Goal: Find specific page/section: Find specific page/section

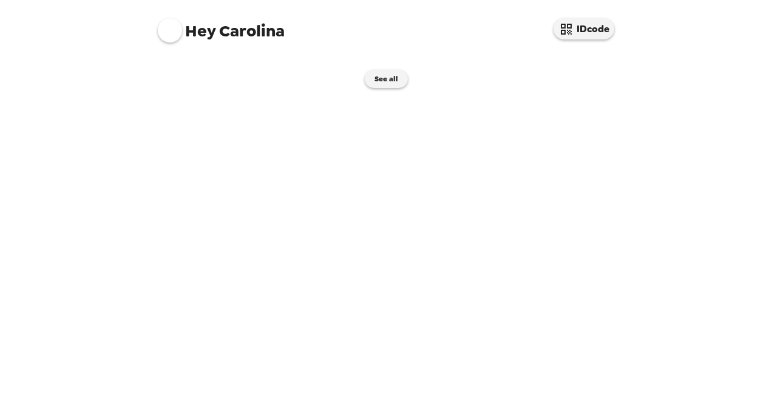
click at [501, 58] on img at bounding box center [507, 58] width 232 height 0
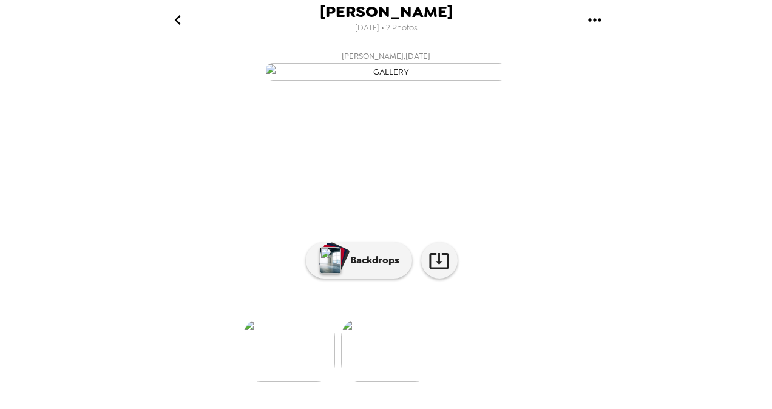
scroll to position [59, 0]
click at [363, 279] on button "Backdrops" at bounding box center [359, 260] width 106 height 36
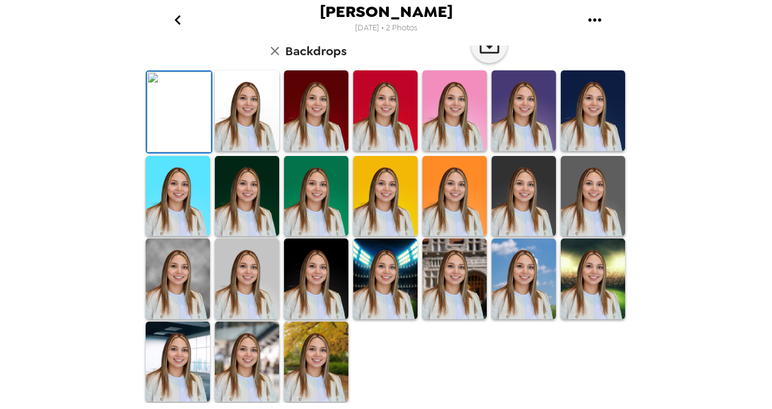
scroll to position [0, 0]
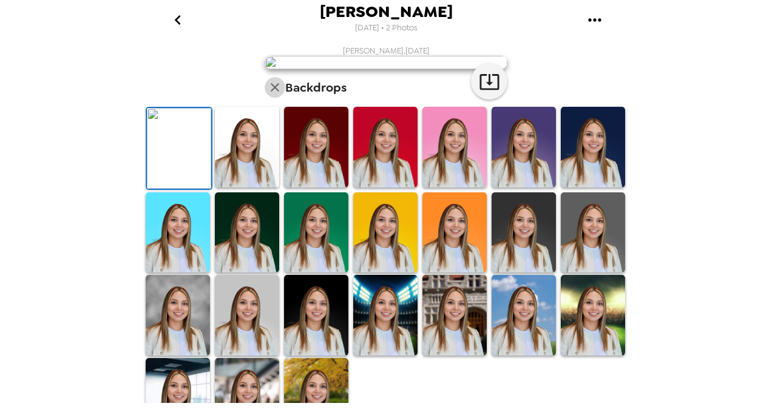
click at [268, 95] on icon "button" at bounding box center [275, 87] width 15 height 15
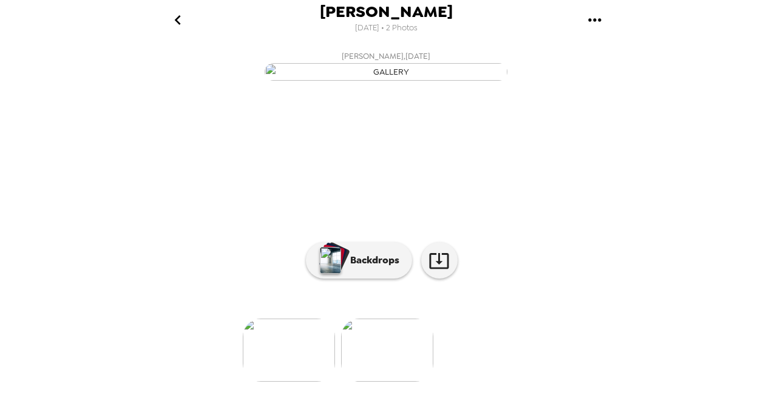
scroll to position [116, 0]
click at [293, 367] on img at bounding box center [289, 350] width 92 height 63
click at [487, 368] on img at bounding box center [484, 350] width 92 height 63
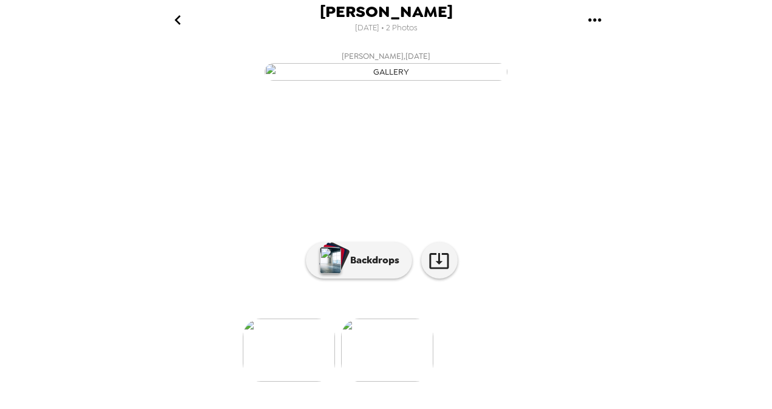
click at [274, 350] on img at bounding box center [289, 350] width 92 height 63
click at [482, 353] on img at bounding box center [484, 350] width 92 height 63
click at [271, 358] on img at bounding box center [289, 350] width 92 height 63
click at [474, 363] on img at bounding box center [484, 350] width 92 height 63
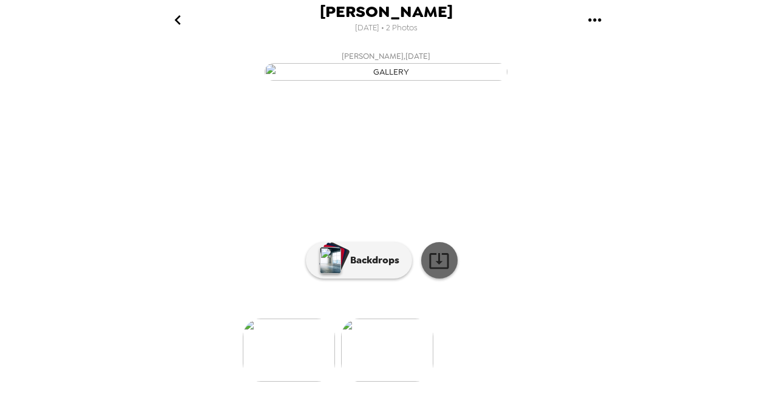
click at [430, 271] on icon at bounding box center [438, 260] width 21 height 21
click at [300, 370] on img at bounding box center [289, 350] width 92 height 63
click at [442, 271] on icon at bounding box center [438, 260] width 21 height 21
